Goal: Task Accomplishment & Management: Use online tool/utility

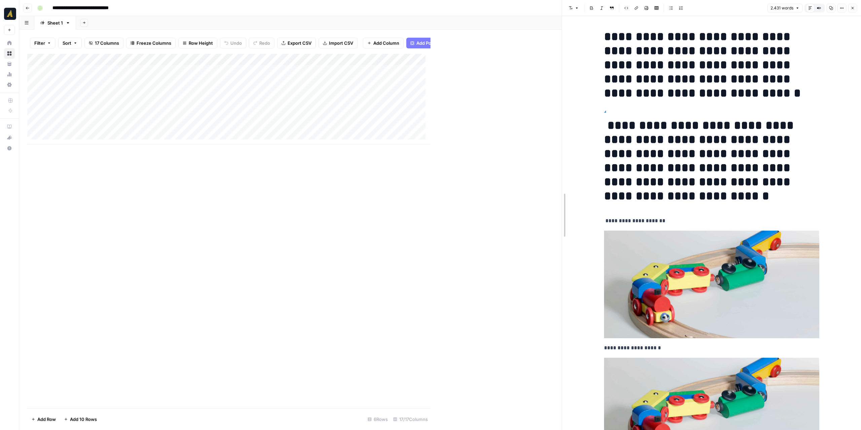
drag, startPoint x: 0, startPoint y: 0, endPoint x: 564, endPoint y: 158, distance: 585.7
click at [233, 90] on div "Add Column" at bounding box center [294, 99] width 534 height 91
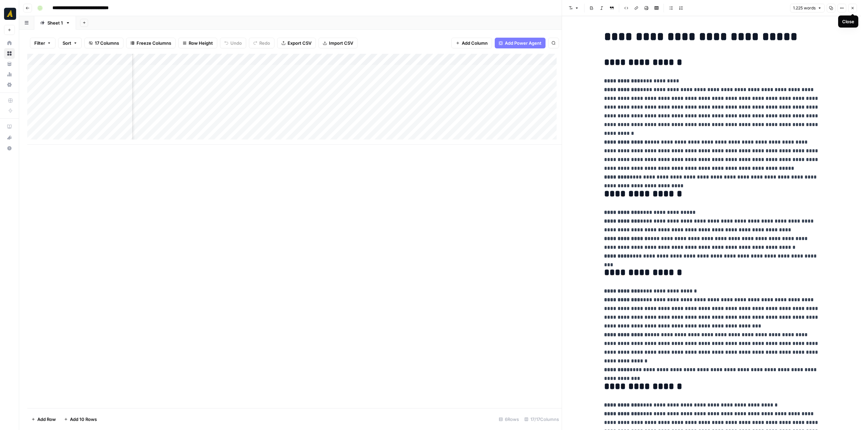
click at [853, 7] on icon "button" at bounding box center [852, 8] width 4 height 4
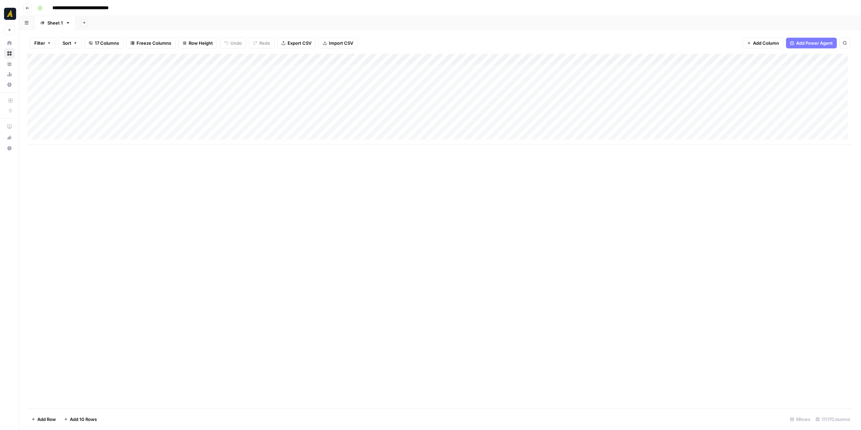
drag, startPoint x: 454, startPoint y: 146, endPoint x: 472, endPoint y: 145, distance: 18.6
click at [472, 145] on div "Add Column" at bounding box center [439, 231] width 825 height 354
click at [578, 90] on div "Add Column" at bounding box center [439, 99] width 825 height 91
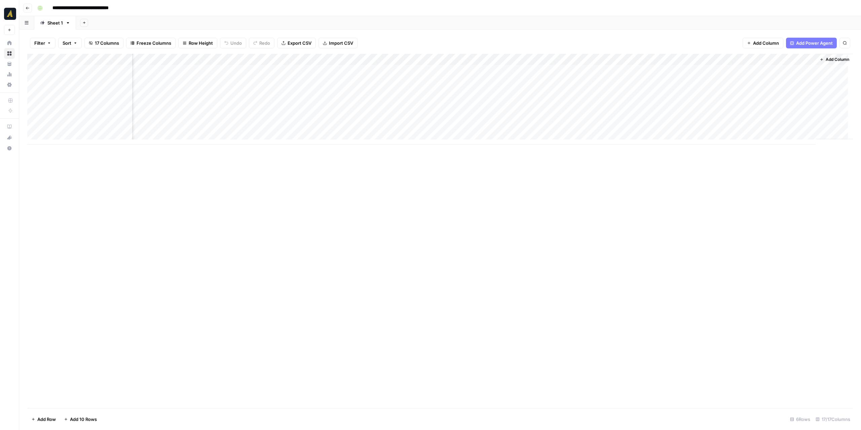
click at [578, 90] on div "Add Column" at bounding box center [439, 99] width 825 height 91
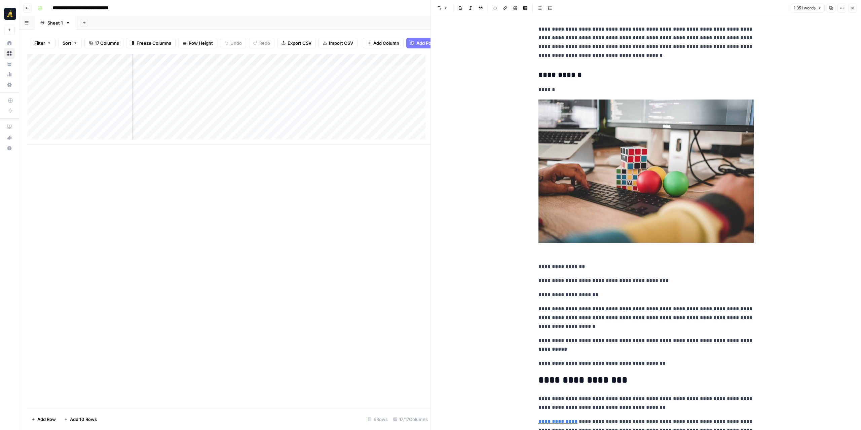
scroll to position [101, 0]
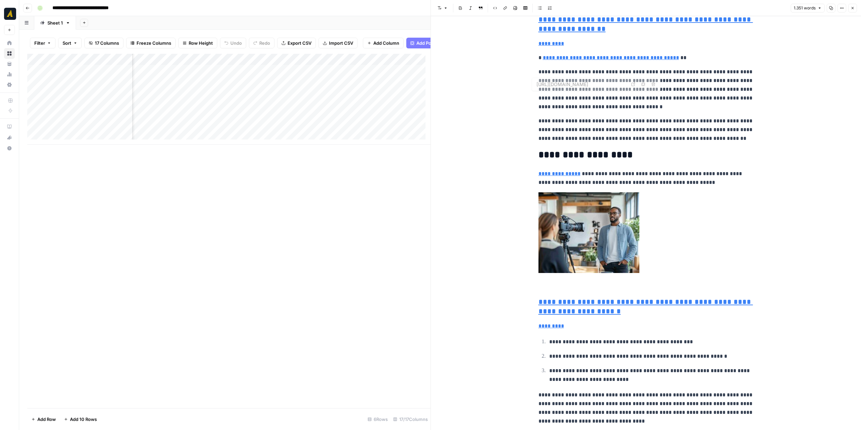
type input "https://newnorth.com/picking-the-right-marketing-operations-tools-for-your-b2b-…"
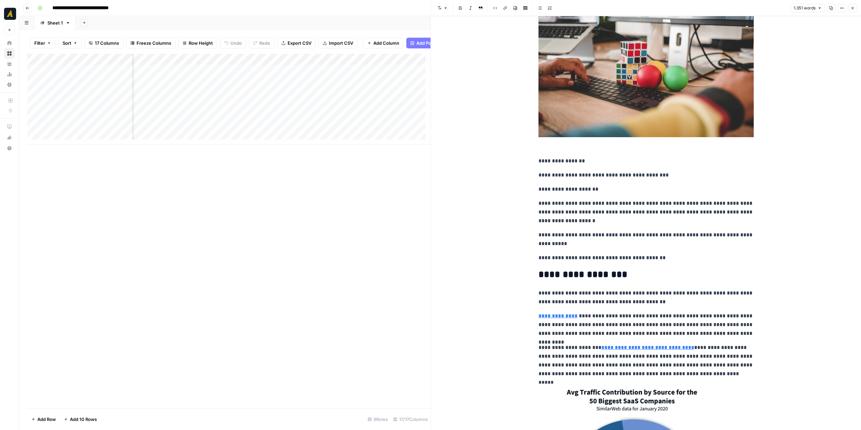
scroll to position [67, 0]
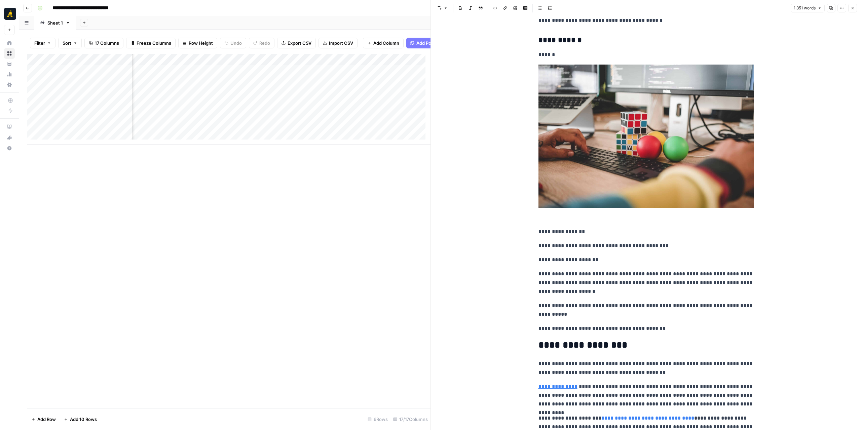
click at [850, 8] on button "Close" at bounding box center [852, 8] width 9 height 9
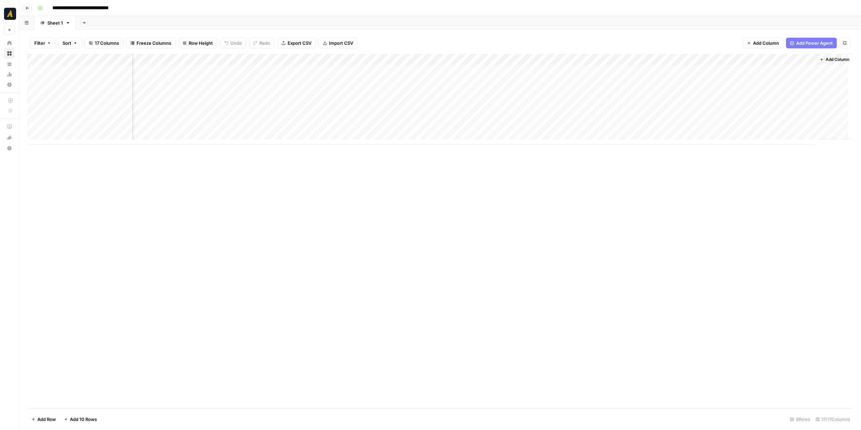
scroll to position [0, 448]
drag, startPoint x: 172, startPoint y: 111, endPoint x: 157, endPoint y: 113, distance: 14.9
click at [157, 113] on div "Add Column" at bounding box center [439, 231] width 825 height 354
click at [148, 72] on div "Add Column" at bounding box center [439, 82] width 825 height 56
click at [147, 71] on div "Add Column" at bounding box center [439, 82] width 825 height 56
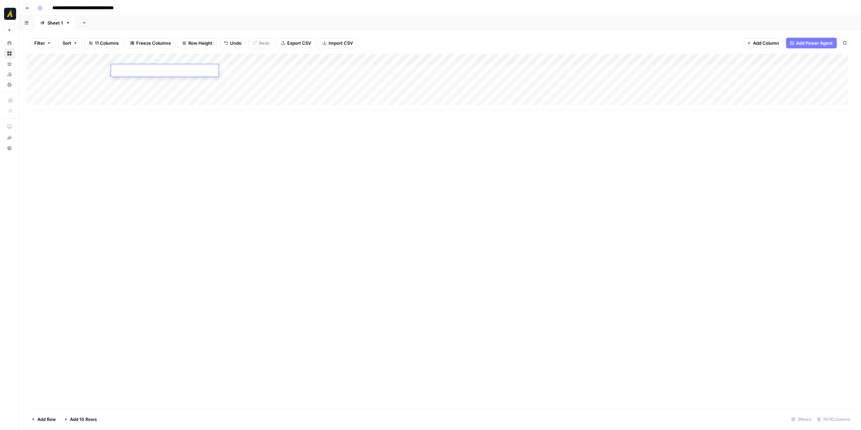
click at [147, 71] on textarea at bounding box center [165, 70] width 108 height 9
type textarea "**********"
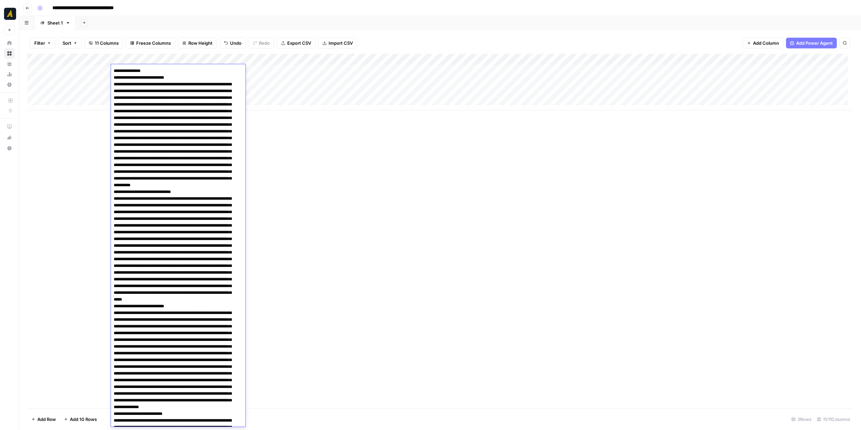
scroll to position [185, 0]
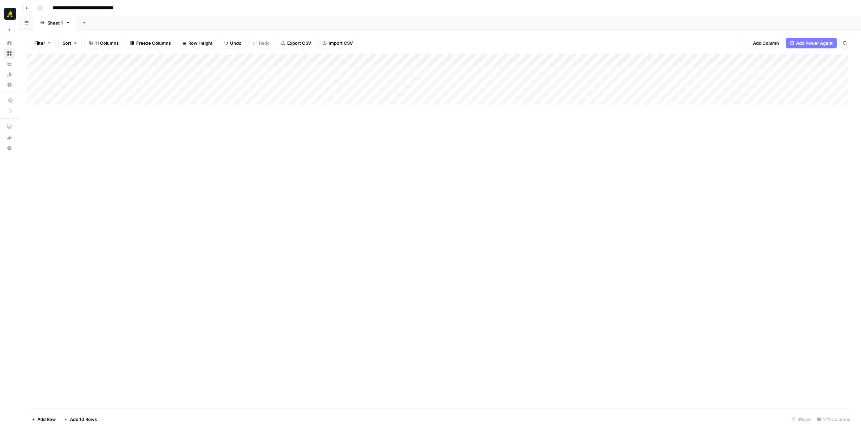
click at [139, 57] on div "Add Column" at bounding box center [439, 82] width 825 height 56
click at [150, 91] on span "Text" at bounding box center [150, 91] width 52 height 7
click at [202, 102] on span "Markdown" at bounding box center [211, 102] width 32 height 7
click at [150, 75] on div "Add Column" at bounding box center [439, 82] width 825 height 56
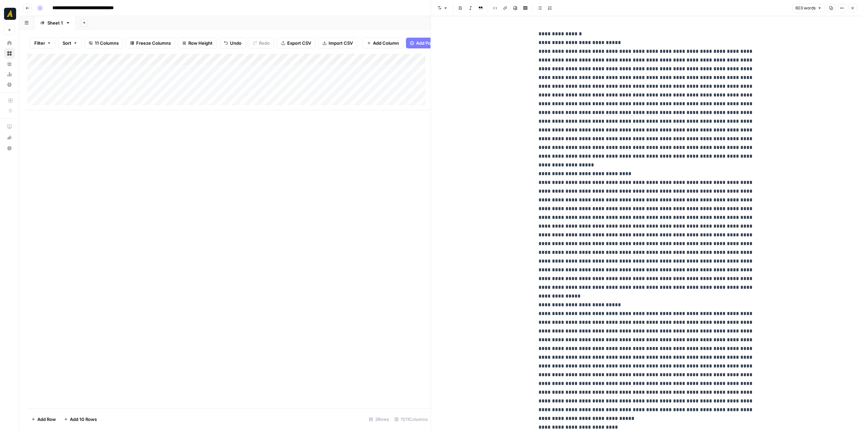
click at [563, 105] on p "**********" at bounding box center [645, 270] width 215 height 481
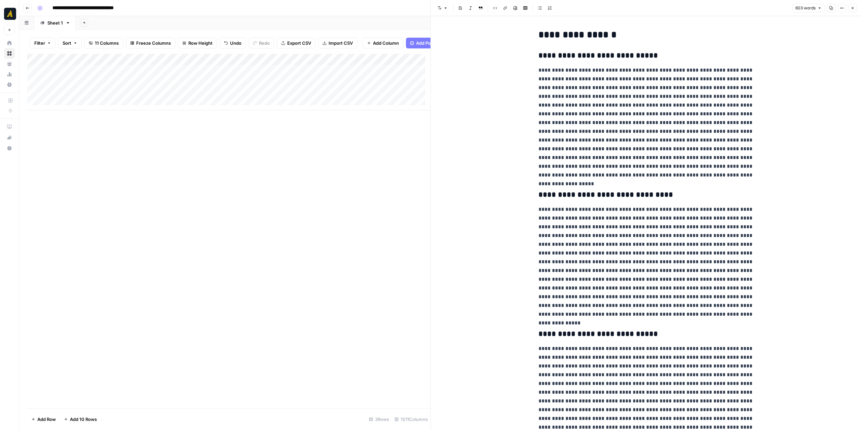
scroll to position [173, 0]
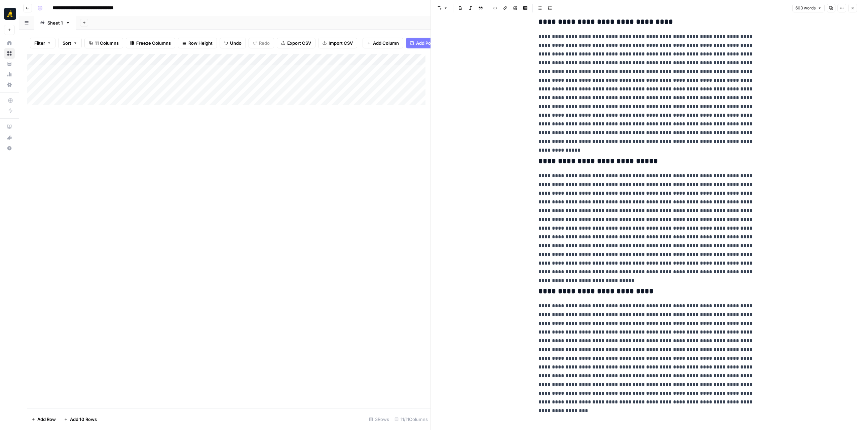
click at [849, 7] on button "Close" at bounding box center [852, 8] width 9 height 9
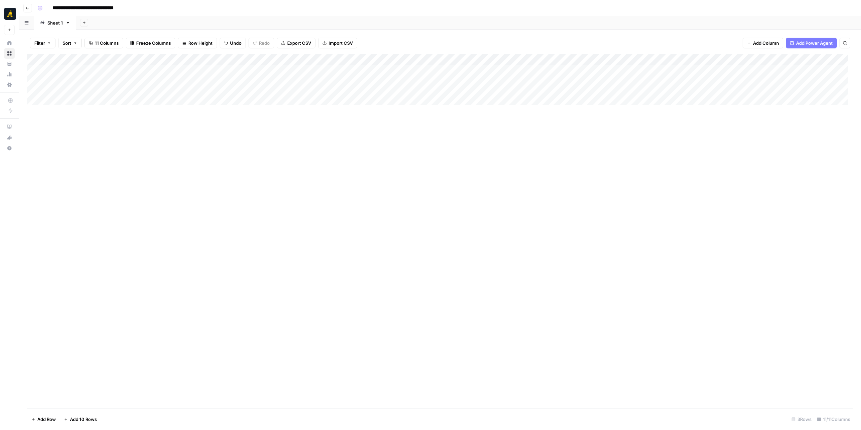
click at [579, 212] on div "Add Column" at bounding box center [439, 231] width 825 height 354
click at [145, 68] on div "Add Column" at bounding box center [439, 82] width 825 height 56
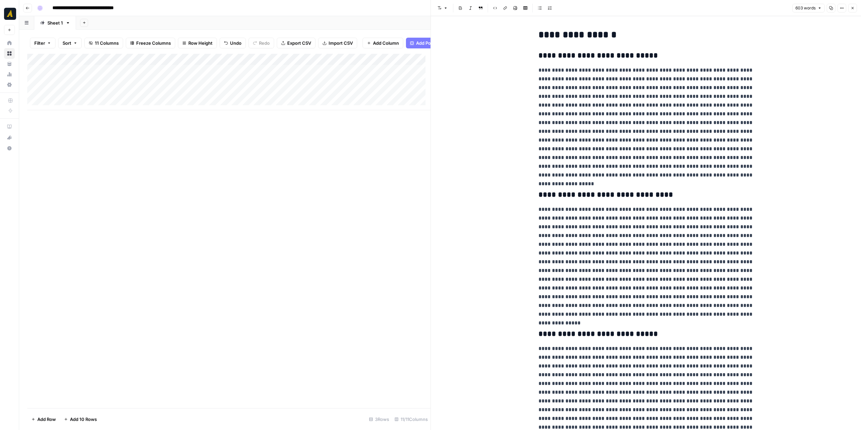
click at [829, 6] on button "Copy" at bounding box center [830, 8] width 9 height 9
click at [272, 75] on div "Add Column" at bounding box center [228, 82] width 403 height 56
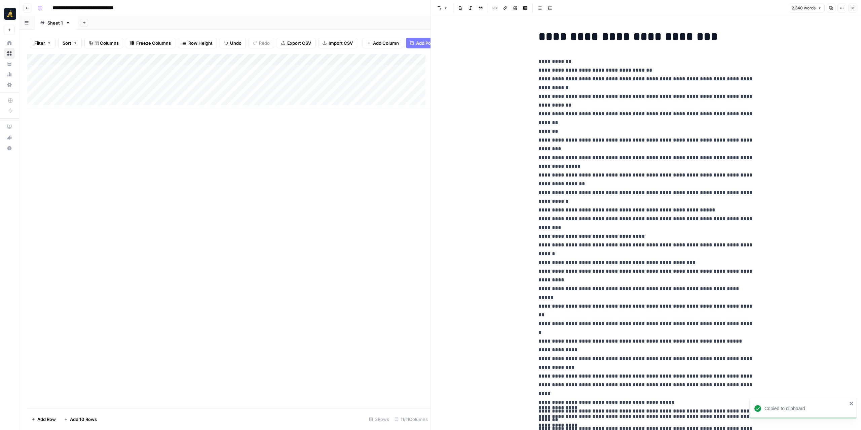
click at [832, 7] on icon "button" at bounding box center [831, 8] width 4 height 4
click at [853, 7] on icon "button" at bounding box center [852, 8] width 4 height 4
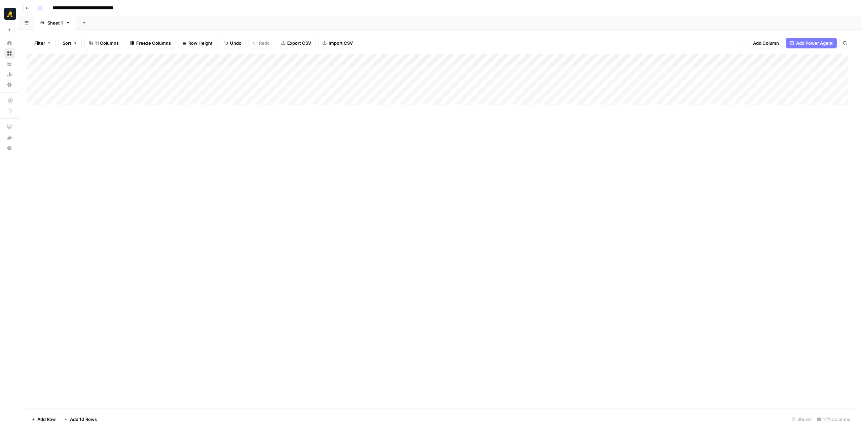
click at [30, 8] on button "Go back" at bounding box center [27, 8] width 9 height 9
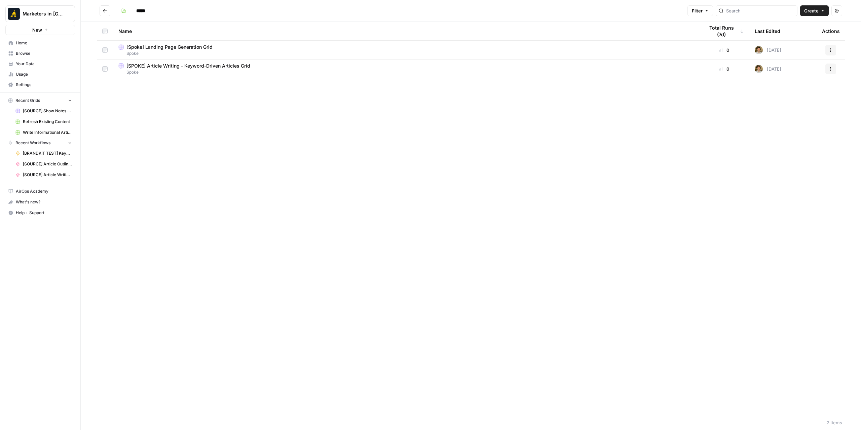
click at [105, 9] on icon "Go back" at bounding box center [105, 10] width 5 height 5
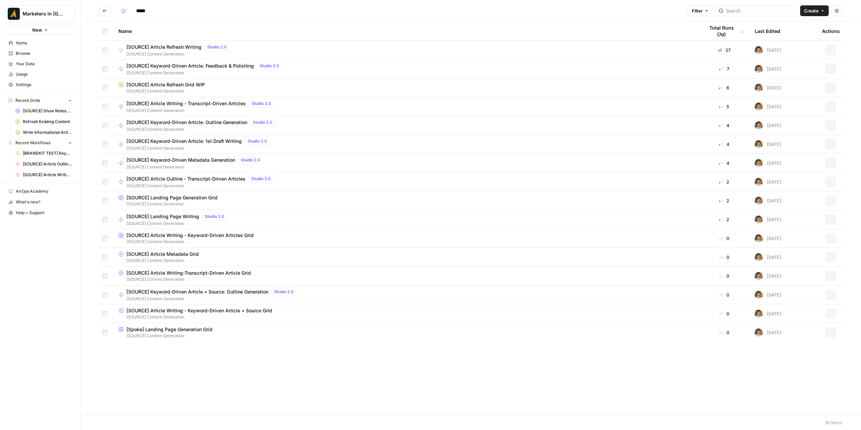
type input "**********"
click at [108, 9] on button "Go back" at bounding box center [105, 10] width 11 height 11
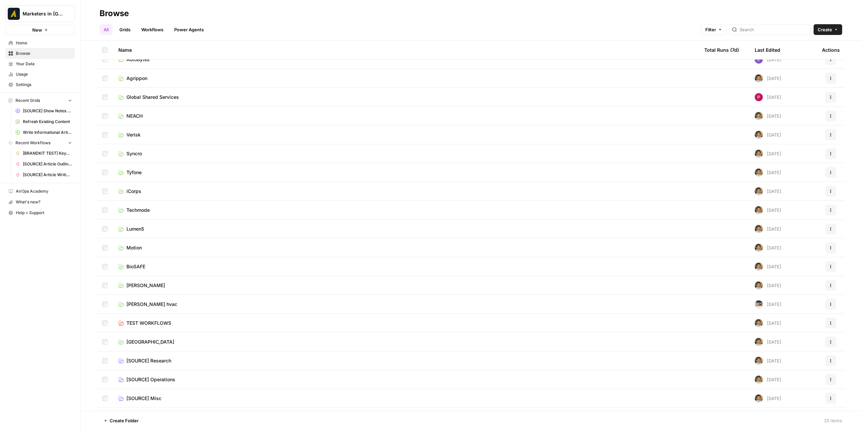
scroll to position [119, 0]
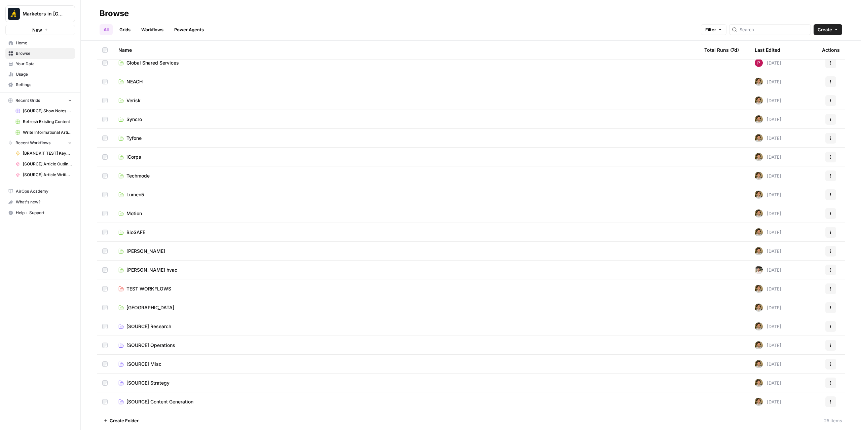
click at [141, 305] on span "New North" at bounding box center [150, 307] width 48 height 7
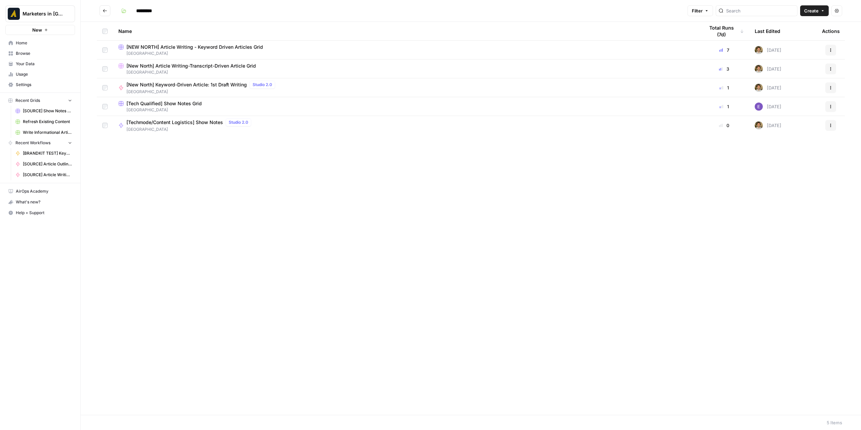
click at [169, 47] on span "[NEW NORTH] Article Writing - Keyword Driven Articles Grid" at bounding box center [194, 47] width 136 height 7
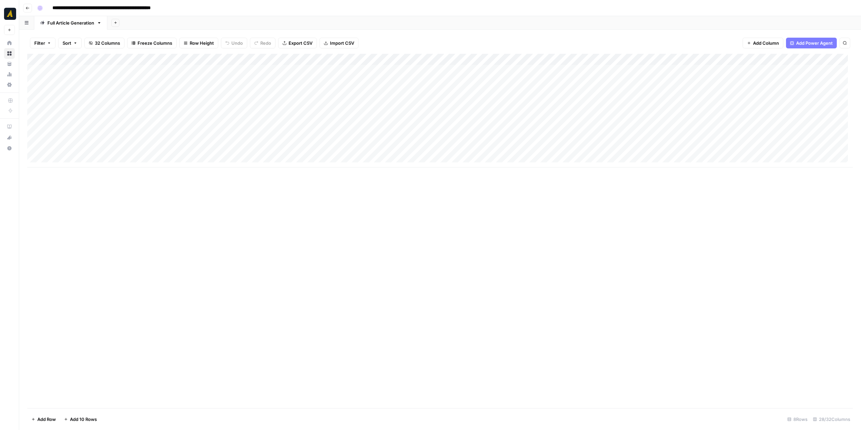
click at [410, 127] on div "Add Column" at bounding box center [439, 111] width 825 height 114
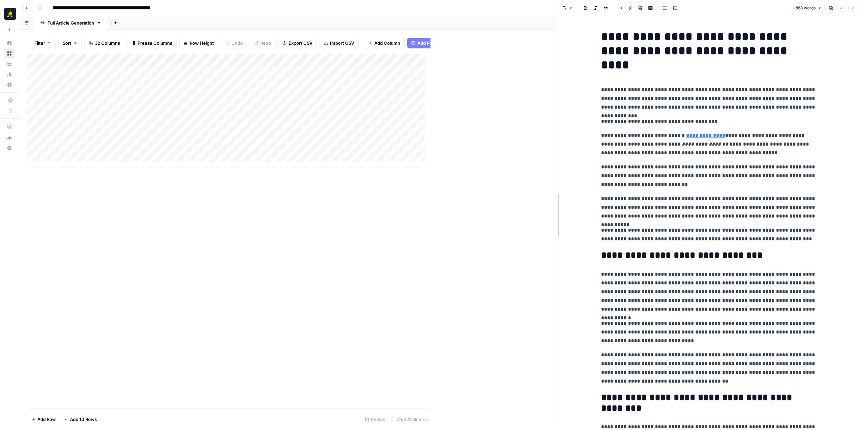
drag, startPoint x: 428, startPoint y: 213, endPoint x: 614, endPoint y: 212, distance: 186.2
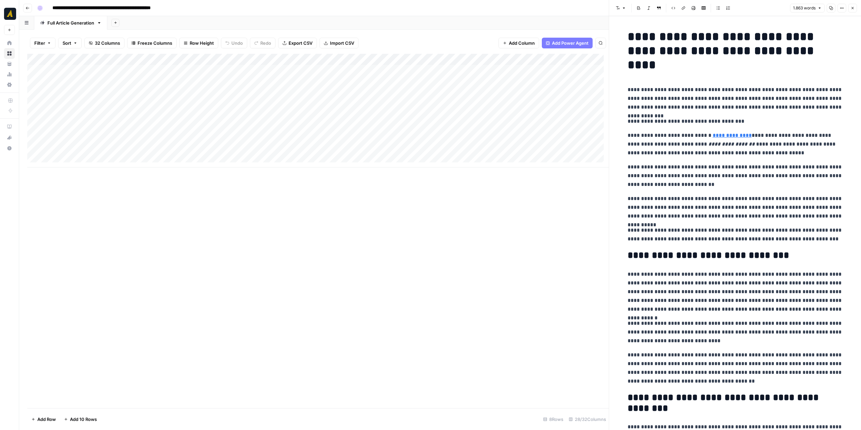
click at [851, 9] on icon "button" at bounding box center [852, 8] width 4 height 4
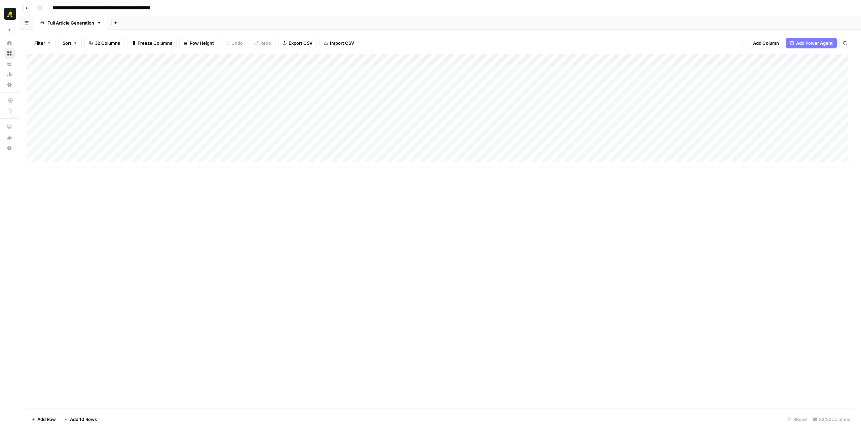
click at [28, 8] on icon "button" at bounding box center [28, 8] width 4 height 4
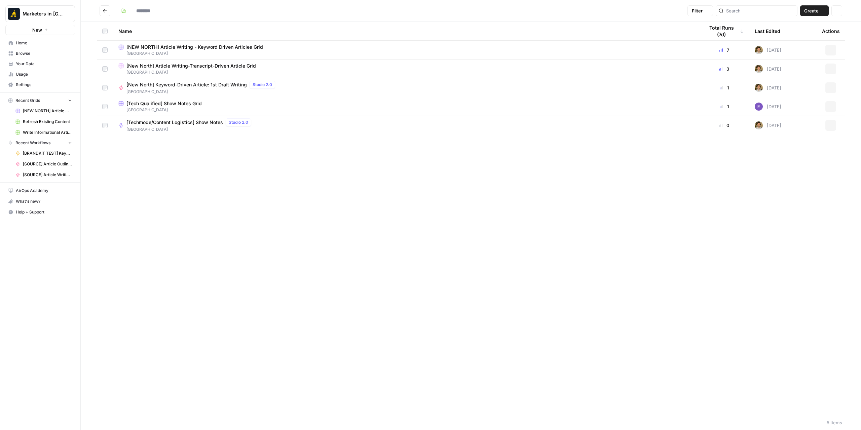
type input "*********"
click at [183, 65] on span "[New North] Article Writing-Transcript-Driven Article Grid" at bounding box center [190, 66] width 129 height 7
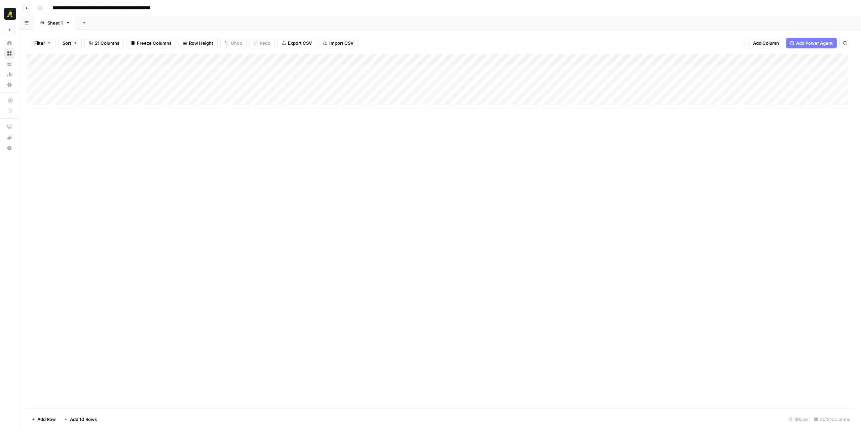
click at [329, 94] on div "Add Column" at bounding box center [439, 82] width 825 height 56
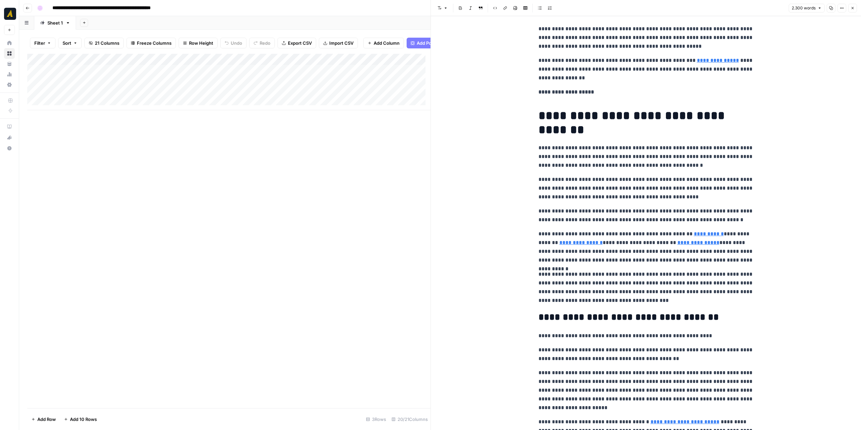
scroll to position [1143, 0]
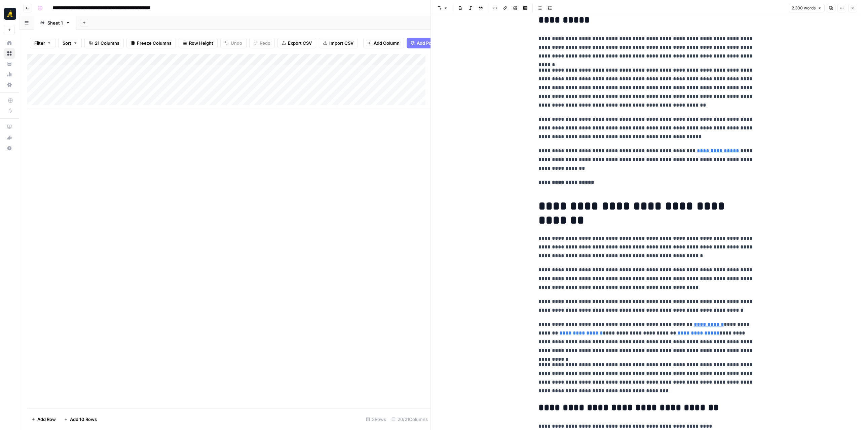
click at [29, 6] on icon "button" at bounding box center [28, 8] width 4 height 4
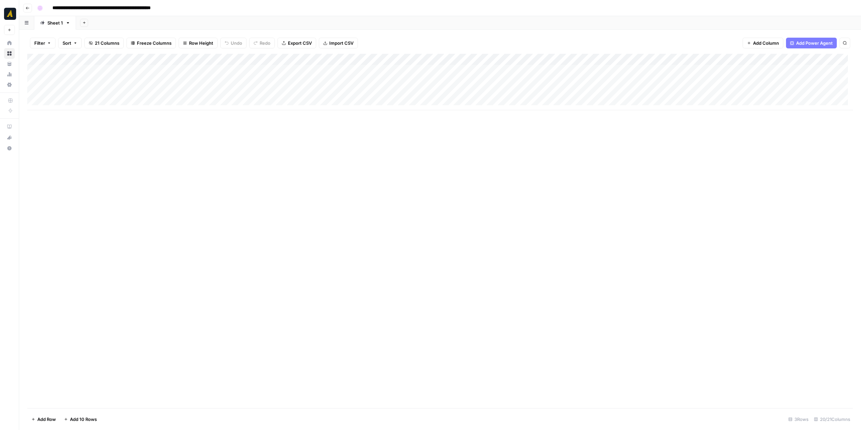
click at [30, 9] on button "Go back" at bounding box center [27, 8] width 9 height 9
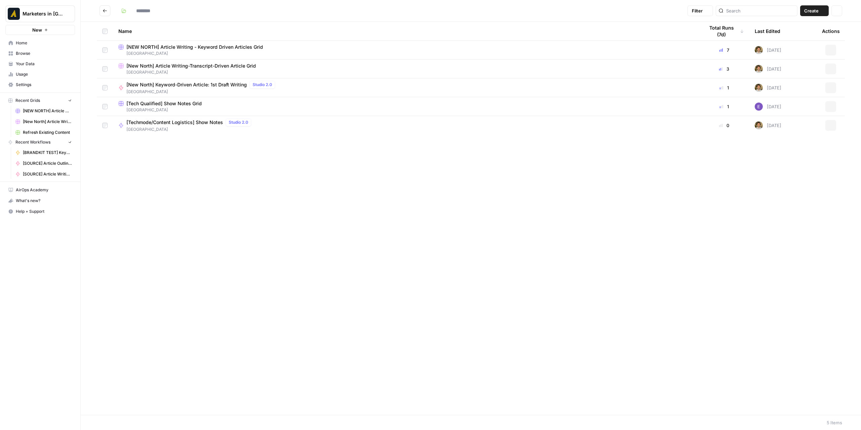
type input "*********"
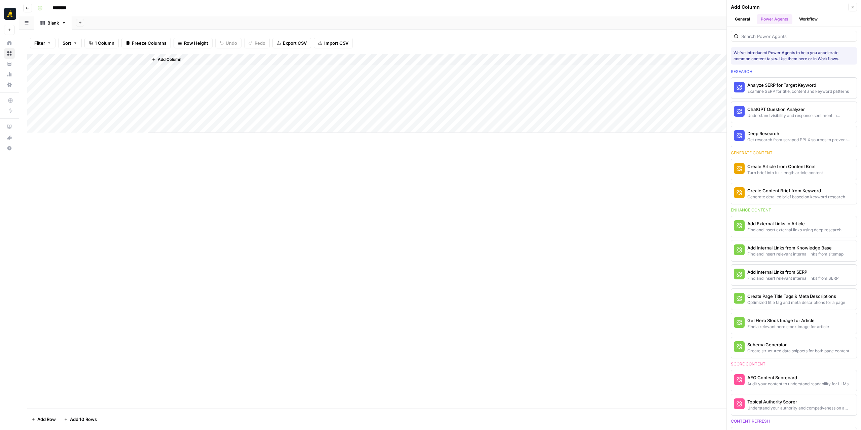
scroll to position [303, 0]
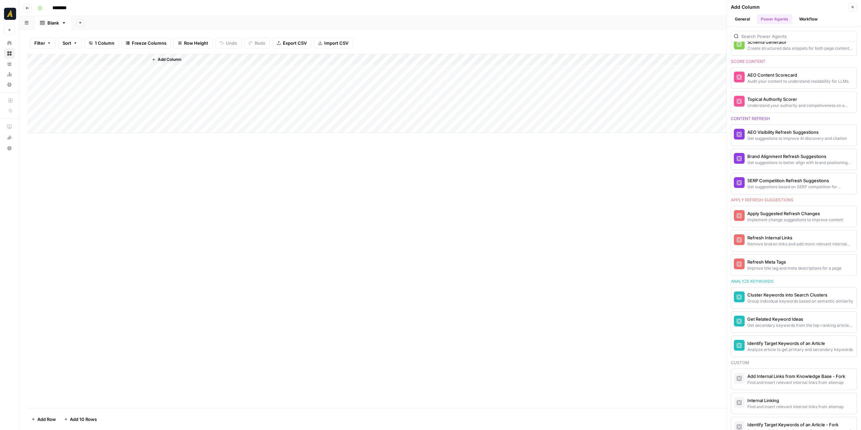
click at [28, 9] on icon "button" at bounding box center [28, 8] width 4 height 4
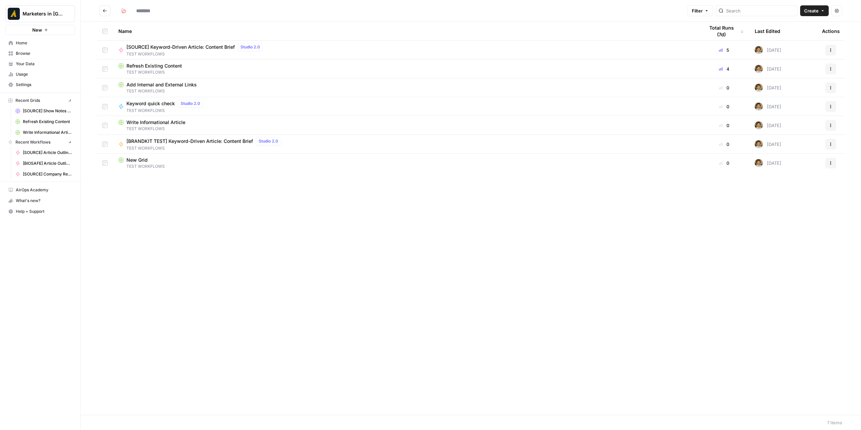
type input "**********"
click at [102, 9] on button "Go back" at bounding box center [105, 10] width 11 height 11
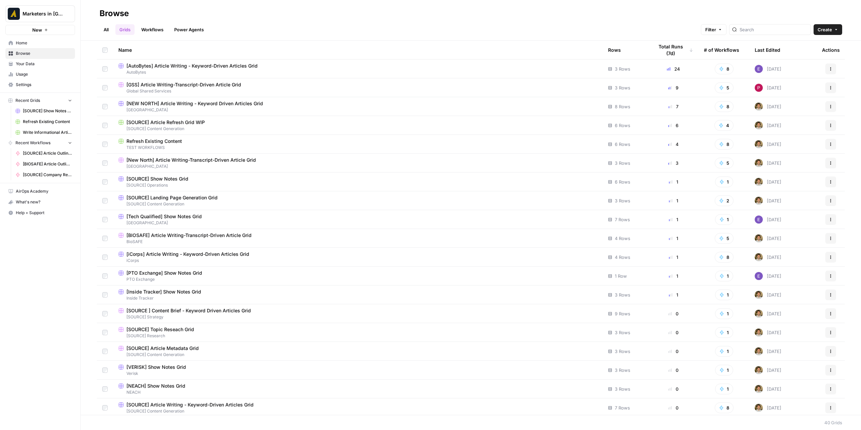
click at [40, 55] on span "Browse" at bounding box center [44, 53] width 56 height 6
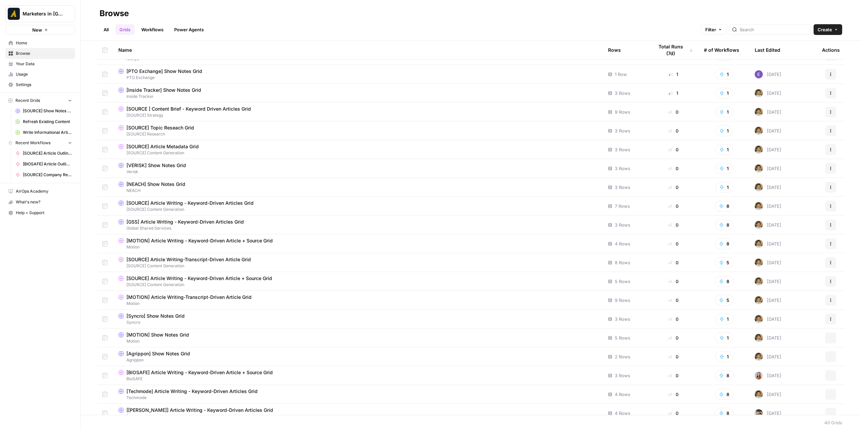
scroll to position [397, 0]
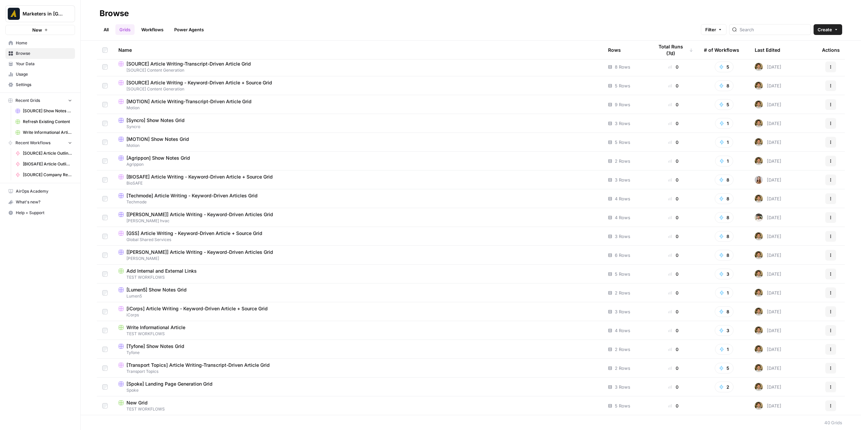
click at [106, 32] on link "All" at bounding box center [106, 29] width 13 height 11
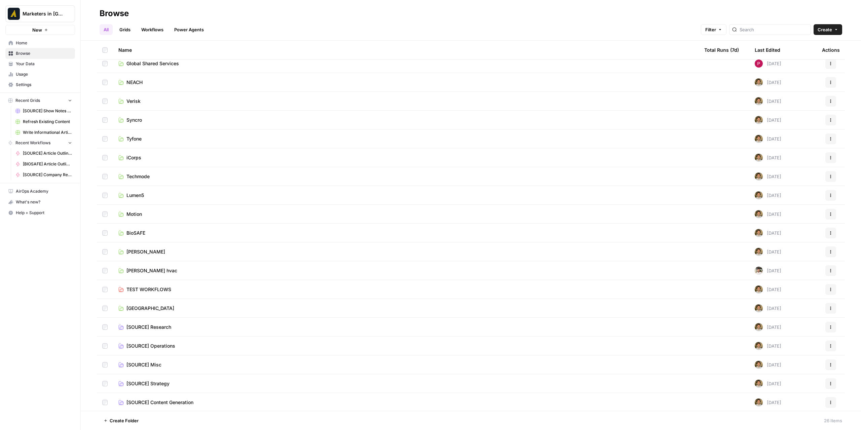
scroll to position [119, 0]
click at [187, 402] on span "[SOURCE] Content Generation" at bounding box center [159, 401] width 67 height 7
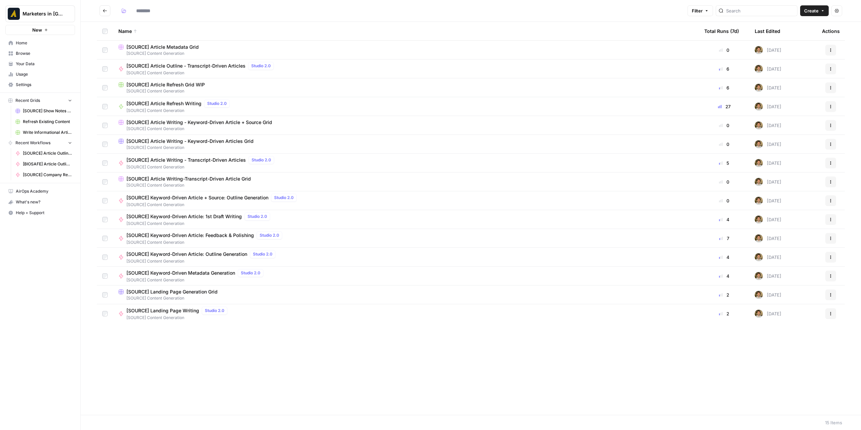
type input "**********"
click at [826, 146] on button "Actions" at bounding box center [830, 144] width 11 height 11
click at [793, 161] on span "Duplicate" at bounding box center [800, 160] width 54 height 7
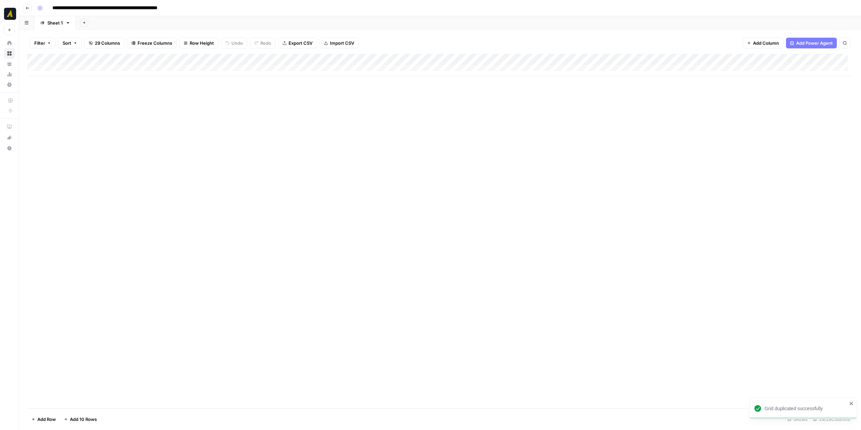
click at [75, 7] on input "**********" at bounding box center [124, 8] width 151 height 11
drag, startPoint x: 73, startPoint y: 6, endPoint x: 53, endPoint y: 8, distance: 20.2
click at [53, 8] on input "**********" at bounding box center [124, 8] width 151 height 11
drag, startPoint x: 176, startPoint y: 9, endPoint x: 198, endPoint y: 8, distance: 22.2
click at [198, 8] on div "**********" at bounding box center [444, 8] width 819 height 11
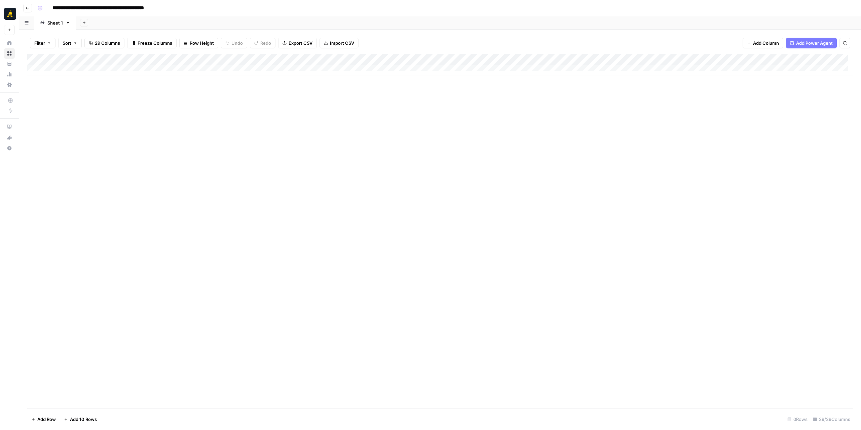
type input "**********"
click at [29, 9] on icon "button" at bounding box center [28, 8] width 4 height 4
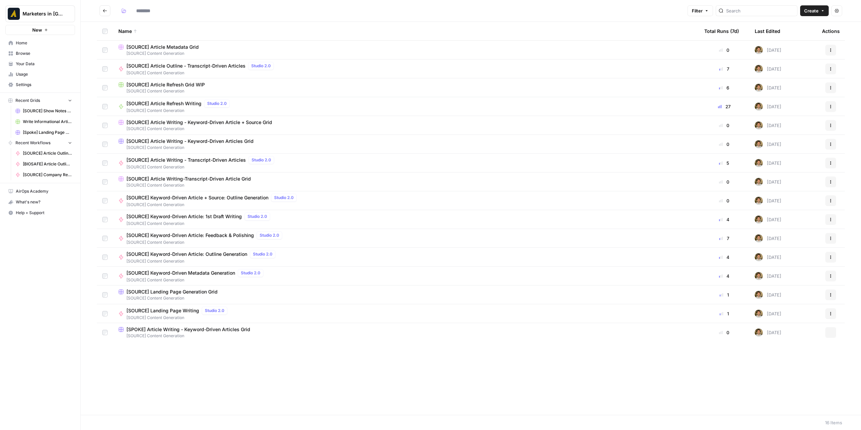
type input "**********"
click at [126, 421] on span "Move Selection" at bounding box center [120, 420] width 33 height 7
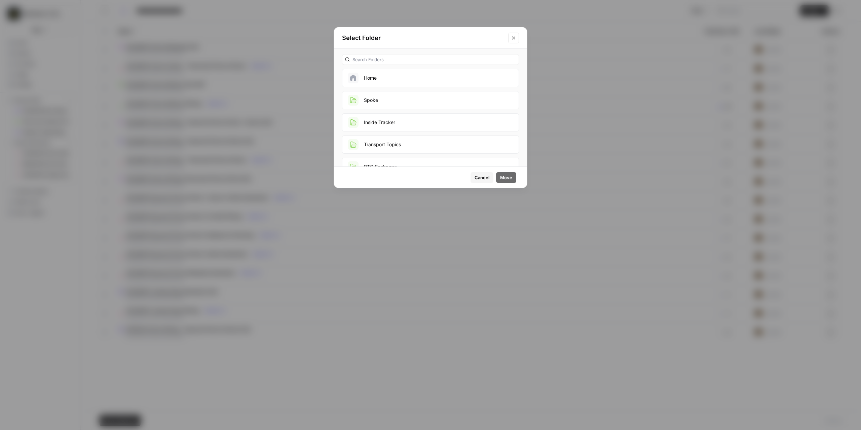
click at [410, 100] on button "Spoke" at bounding box center [430, 100] width 177 height 18
click at [506, 179] on span "Move" at bounding box center [506, 177] width 12 height 7
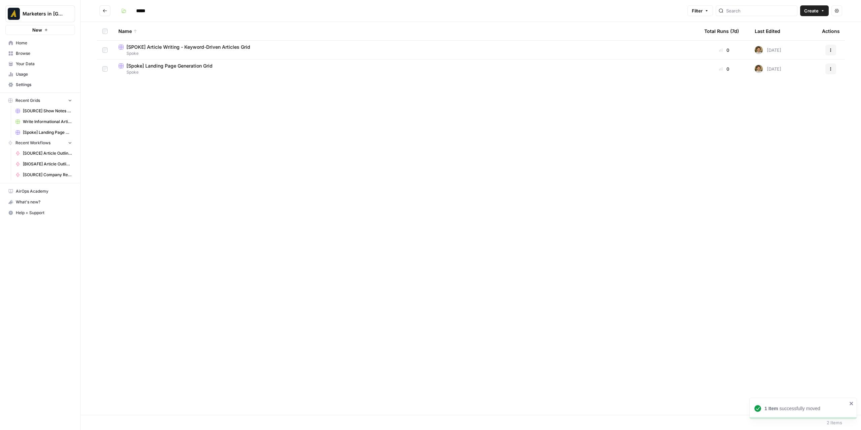
click at [198, 48] on span "[SPOKE] Article Writing - Keyword-Driven Articles Grid" at bounding box center [188, 47] width 124 height 7
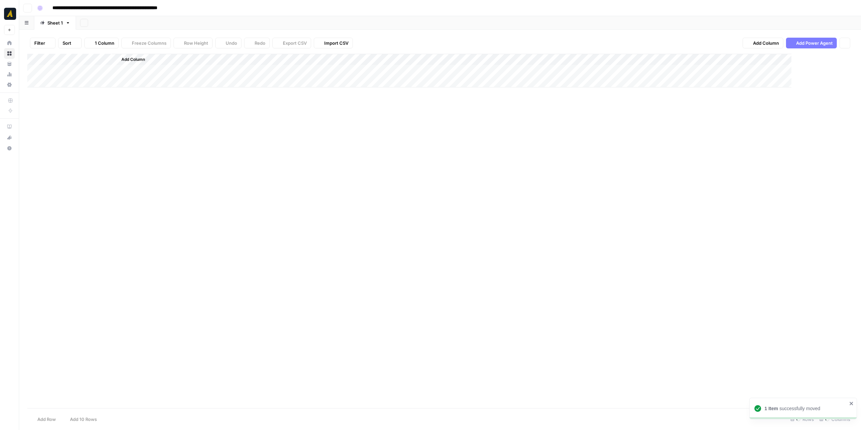
type input "**********"
click at [104, 66] on div "Add Column" at bounding box center [439, 65] width 825 height 22
click at [91, 79] on div "Add Column" at bounding box center [439, 71] width 825 height 34
click at [91, 92] on div "Add Column" at bounding box center [439, 76] width 825 height 45
click at [171, 66] on div "Add Column" at bounding box center [439, 82] width 825 height 56
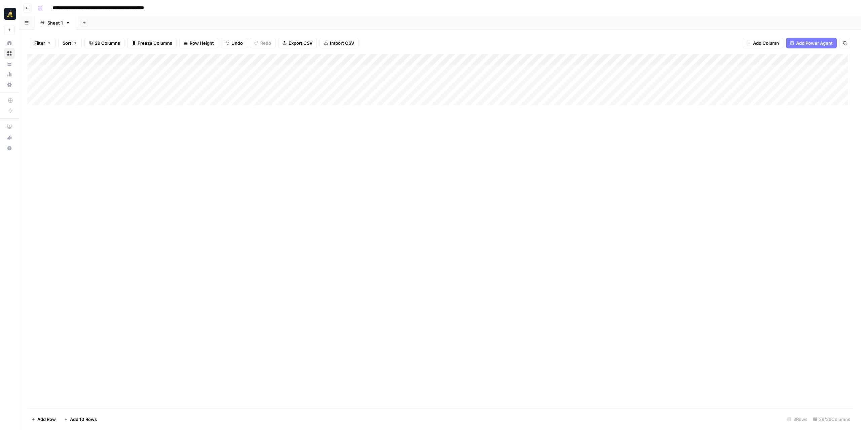
click at [171, 66] on div "Add Column" at bounding box center [439, 82] width 825 height 56
type textarea "*****"
click at [272, 191] on div "Add Column" at bounding box center [439, 231] width 825 height 354
click at [204, 73] on div "Add Column" at bounding box center [439, 82] width 825 height 56
click at [264, 70] on div "Add Column" at bounding box center [439, 82] width 825 height 56
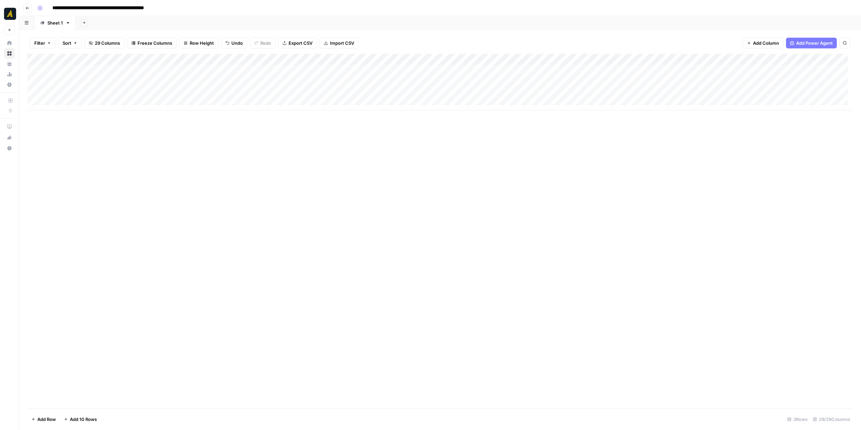
click at [264, 70] on div "Add Column" at bounding box center [439, 82] width 825 height 56
click at [500, 41] on div "New Text" at bounding box center [646, 223] width 430 height 414
click at [549, 34] on p at bounding box center [645, 34] width 215 height 9
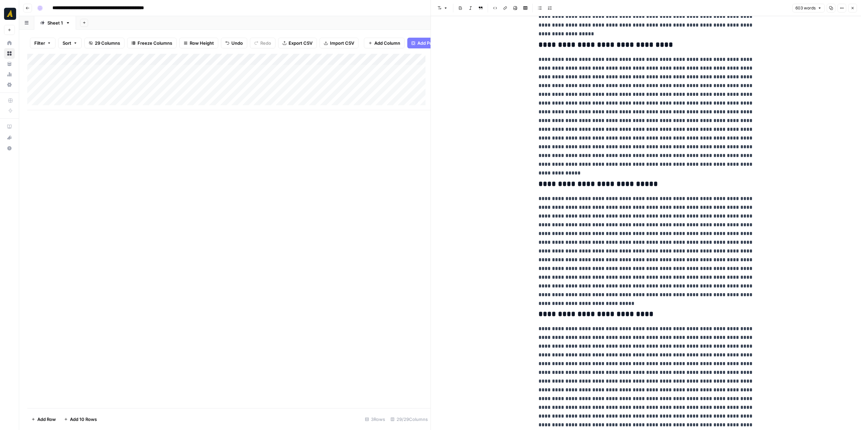
click at [849, 6] on button "Close" at bounding box center [852, 8] width 9 height 9
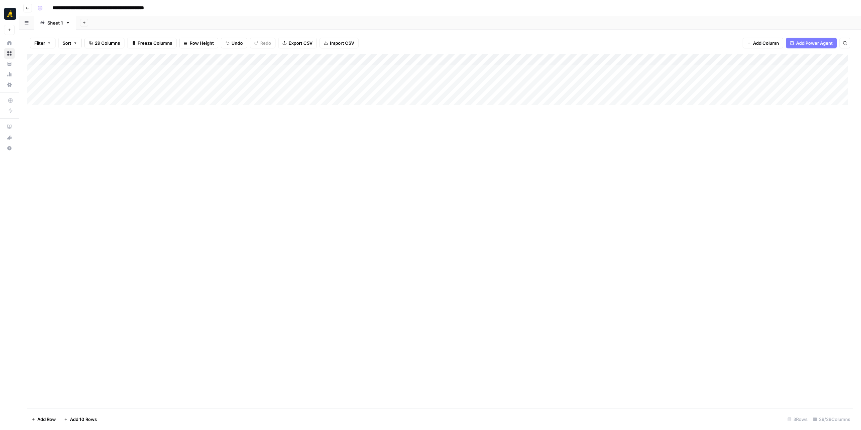
click at [354, 73] on div "Add Column" at bounding box center [439, 82] width 825 height 56
drag, startPoint x: 429, startPoint y: 125, endPoint x: 608, endPoint y: 129, distance: 179.2
click at [364, 75] on div "Add Column" at bounding box center [317, 82] width 581 height 56
click at [364, 75] on div at bounding box center [363, 70] width 71 height 12
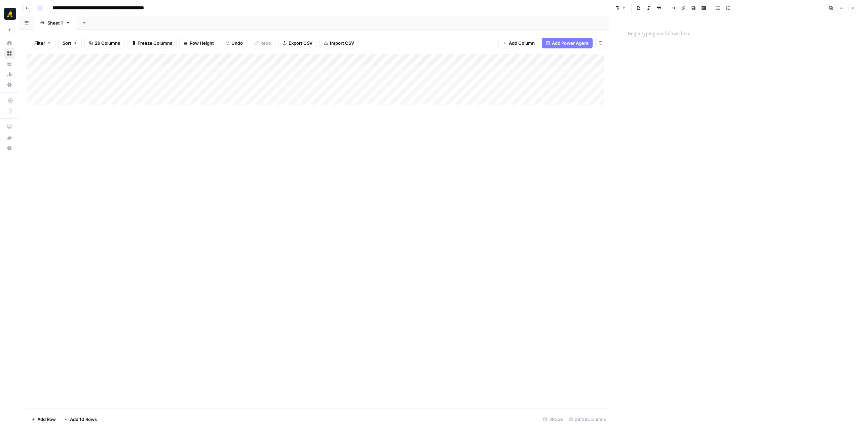
click at [665, 37] on p at bounding box center [734, 34] width 215 height 9
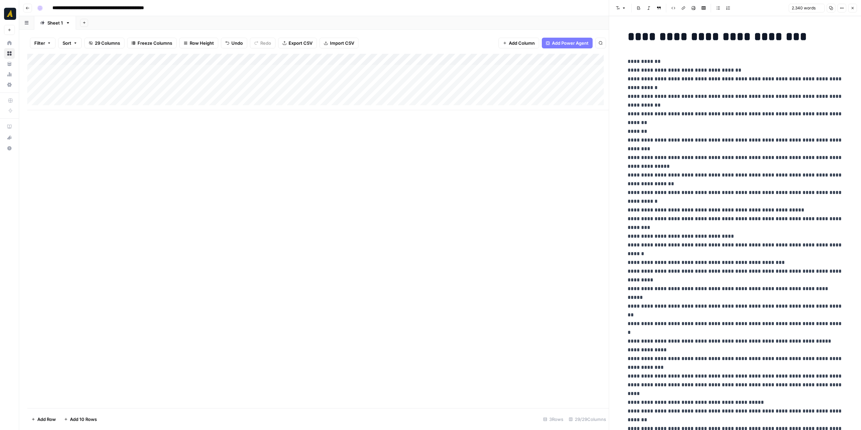
scroll to position [2582, 0]
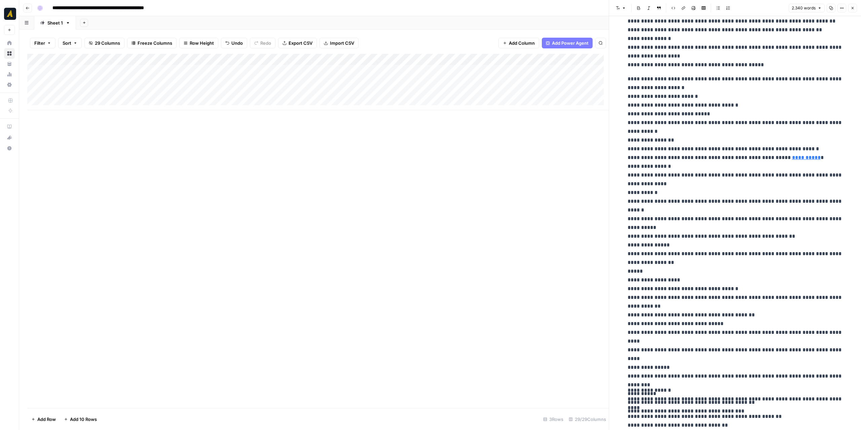
click at [851, 7] on icon "button" at bounding box center [852, 8] width 4 height 4
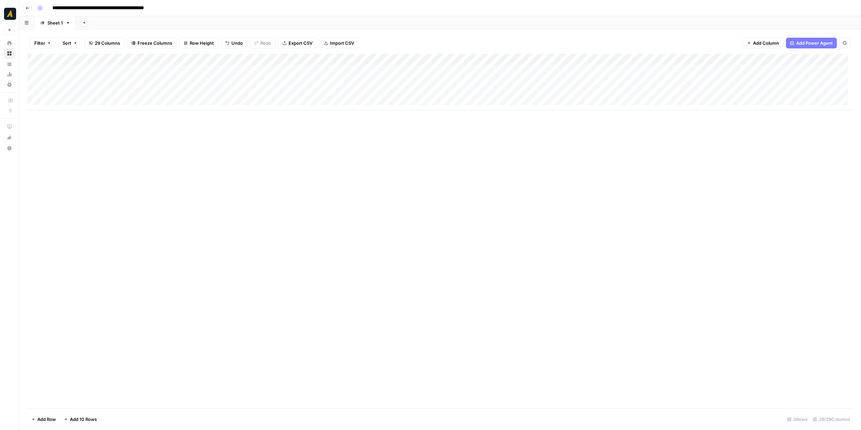
click at [422, 72] on div "Add Column" at bounding box center [439, 82] width 825 height 56
click at [415, 70] on div "Add Column" at bounding box center [439, 82] width 825 height 56
click at [415, 70] on div at bounding box center [429, 70] width 62 height 12
click at [689, 31] on p at bounding box center [734, 34] width 215 height 9
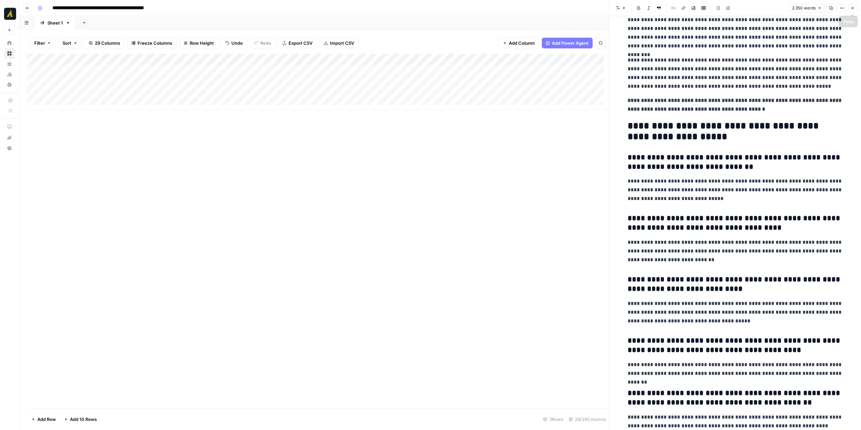
click at [853, 8] on icon "button" at bounding box center [852, 8] width 4 height 4
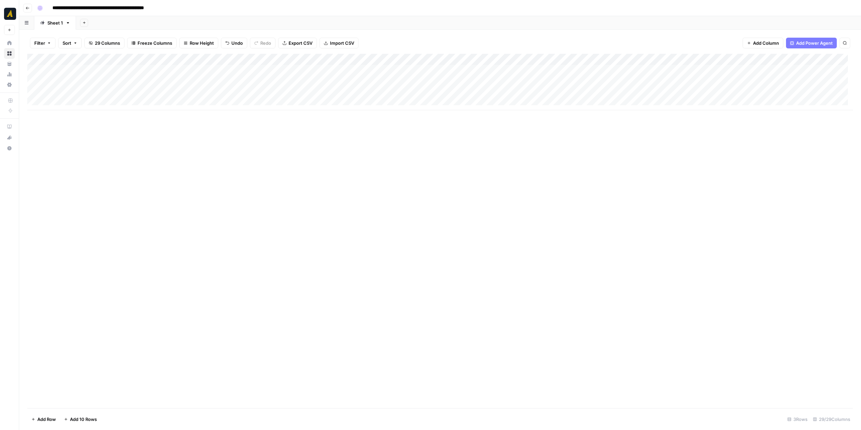
click at [214, 70] on div "Add Column" at bounding box center [439, 82] width 825 height 56
type input "**********"
click at [300, 146] on div "Add Column" at bounding box center [439, 231] width 825 height 354
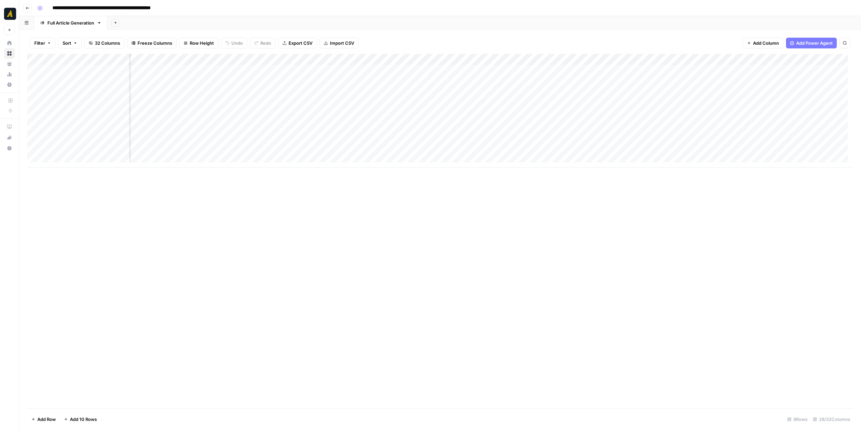
scroll to position [0, 1273]
click at [751, 127] on div "Add Column" at bounding box center [439, 111] width 825 height 114
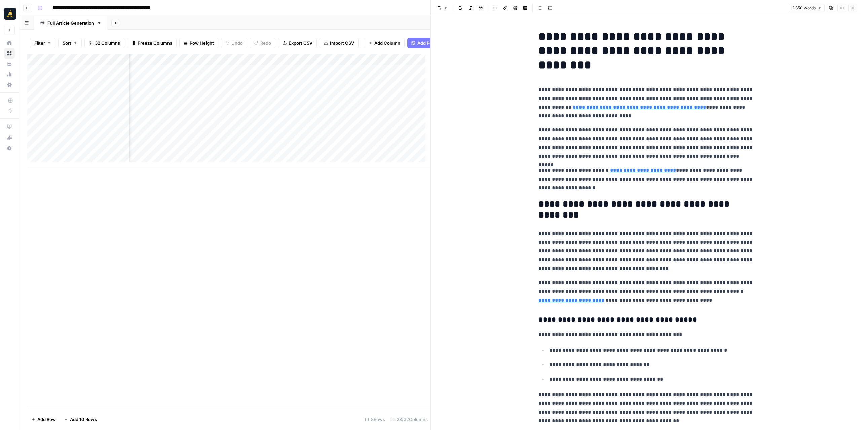
click at [833, 8] on icon "button" at bounding box center [831, 8] width 4 height 4
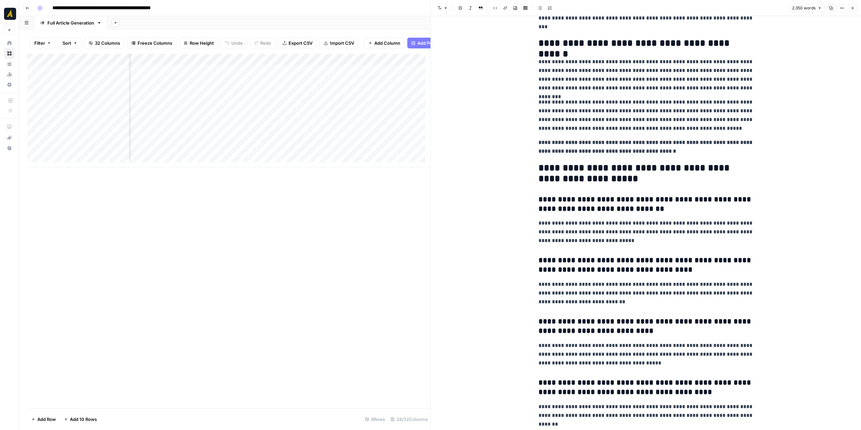
scroll to position [2287, 0]
